Goal: Information Seeking & Learning: Find specific fact

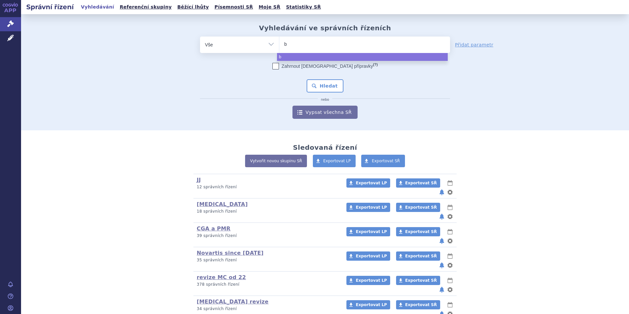
type input "bi"
type input "bim"
type input "bimze"
type input "bimzelx"
select select "bimzelx"
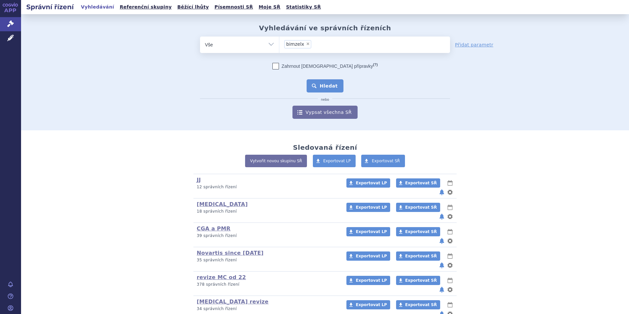
click at [322, 86] on button "Hledat" at bounding box center [325, 85] width 37 height 13
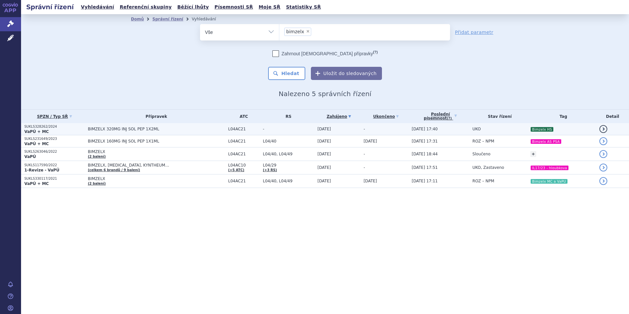
click at [189, 134] on td "BIMZELX 320MG INJ SOL PEP 1X2ML" at bounding box center [155, 129] width 140 height 12
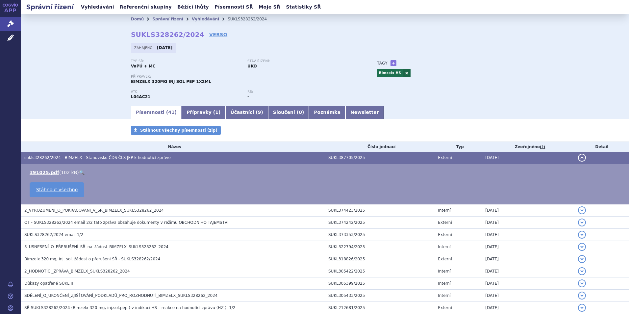
click at [147, 157] on span "sukls328262/2024 - BIMZELX - Stanovisko ČDS ČLS JEP k hodnotící zprávě" at bounding box center [97, 157] width 146 height 5
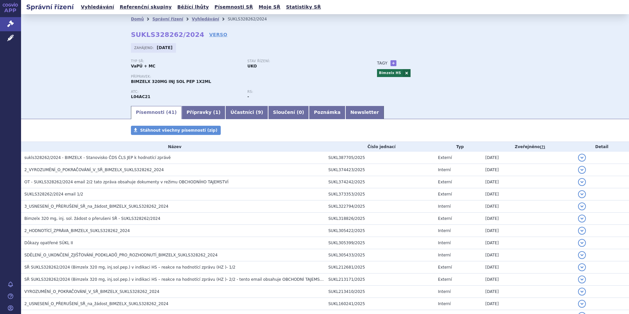
click at [209, 31] on div "Domů Správní řízení Vyhledávání SUKLS328262/2024 SUKLS328262/2024 VERSO [GEOGRA…" at bounding box center [325, 64] width 414 height 81
click at [209, 33] on link "VERSO" at bounding box center [218, 34] width 18 height 7
click at [209, 36] on link "VERSO" at bounding box center [218, 34] width 18 height 7
